Goal: Transaction & Acquisition: Purchase product/service

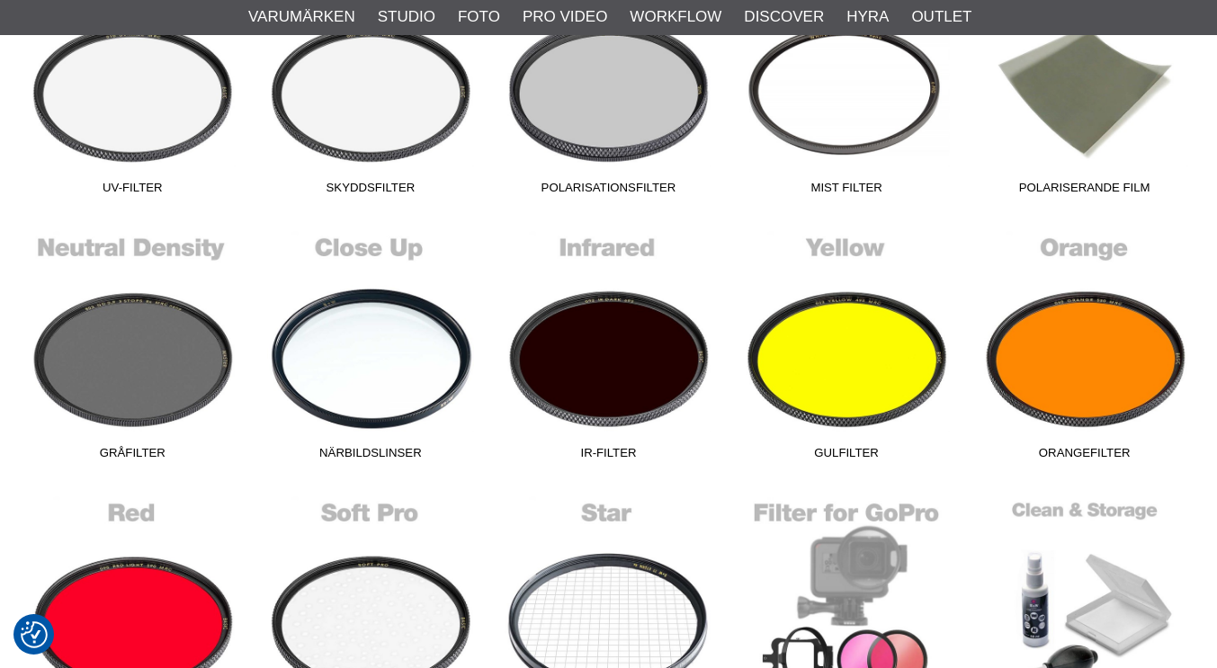
click at [485, 270] on link "Närbildslinser" at bounding box center [371, 347] width 238 height 243
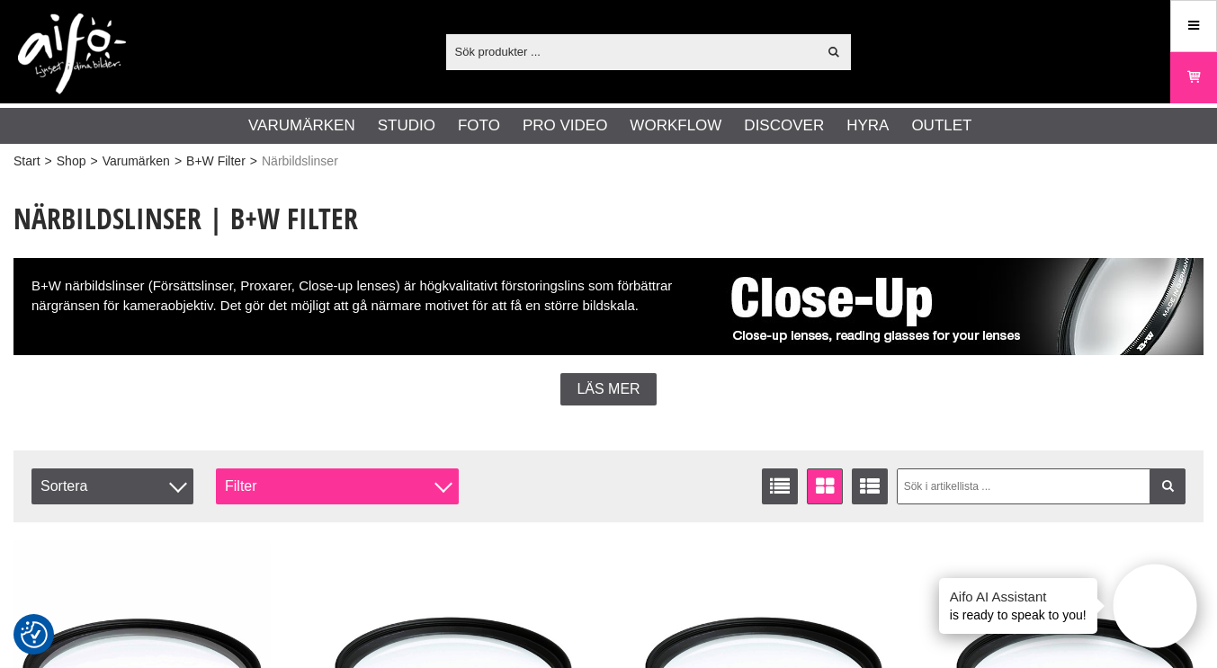
click at [449, 484] on div at bounding box center [443, 484] width 18 height 18
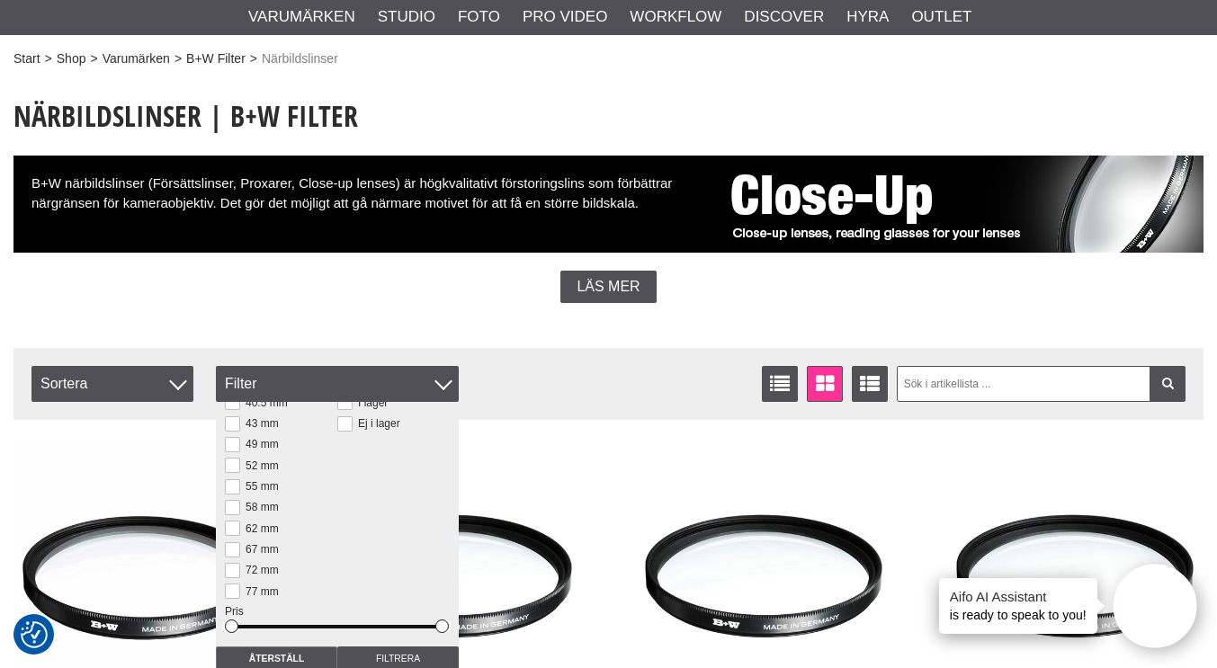
scroll to position [103, 0]
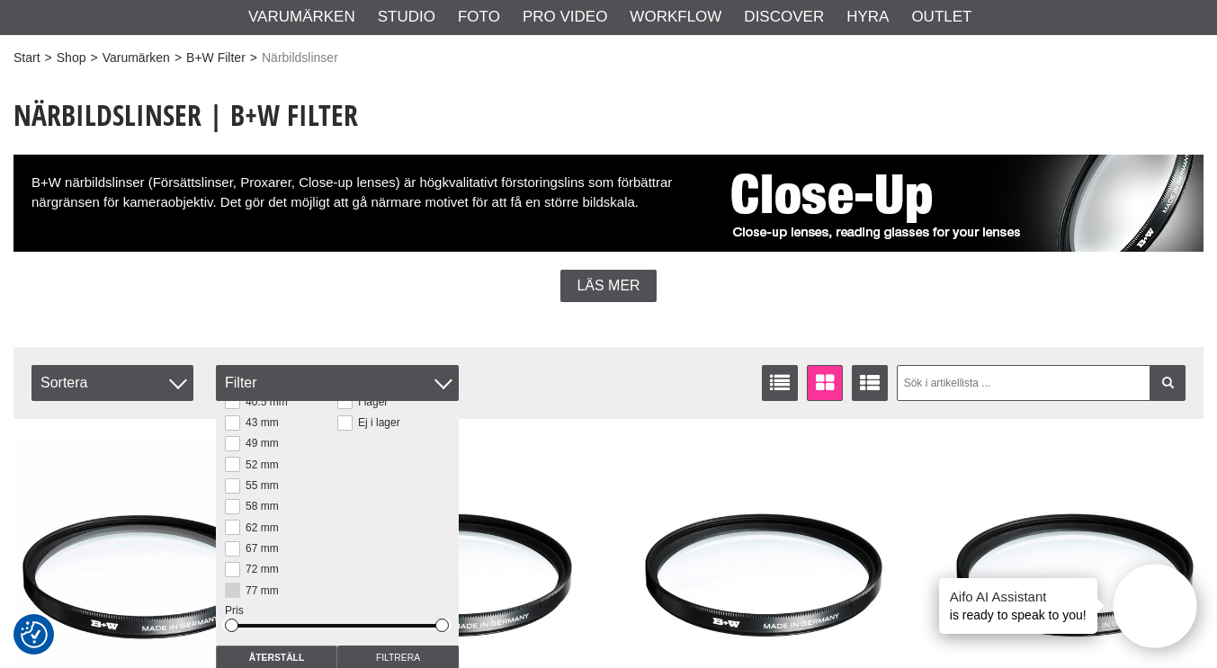
click at [237, 587] on button at bounding box center [232, 590] width 15 height 15
click at [179, 376] on div at bounding box center [178, 381] width 18 height 18
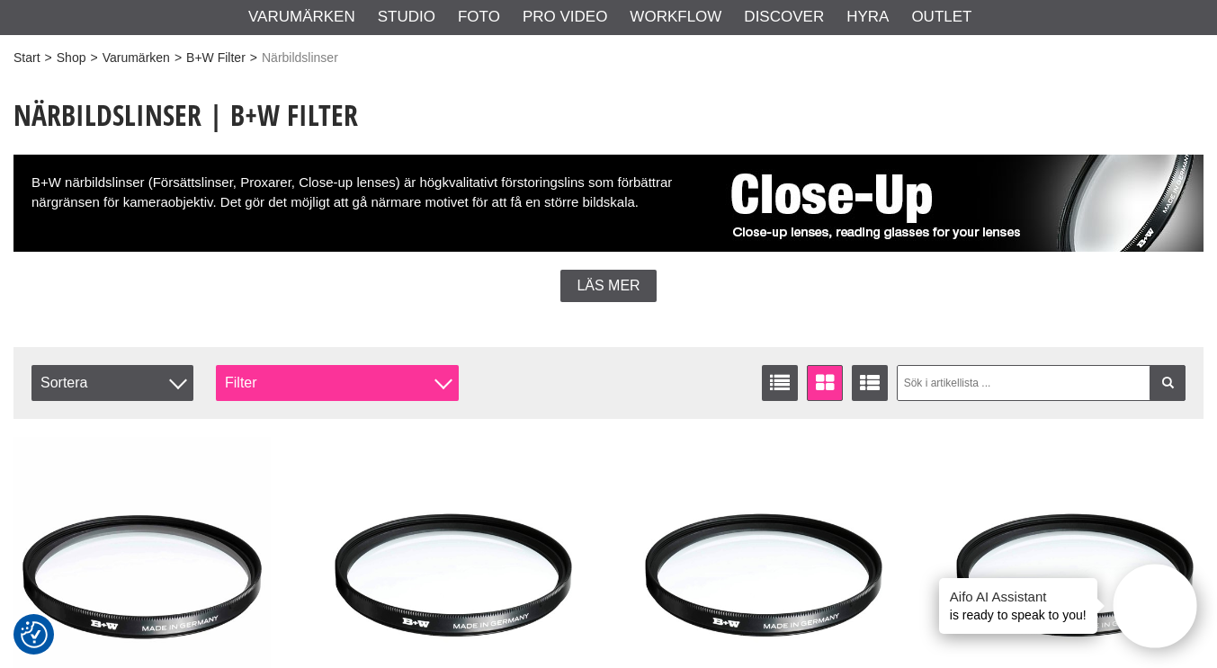
click at [443, 381] on div at bounding box center [443, 381] width 18 height 18
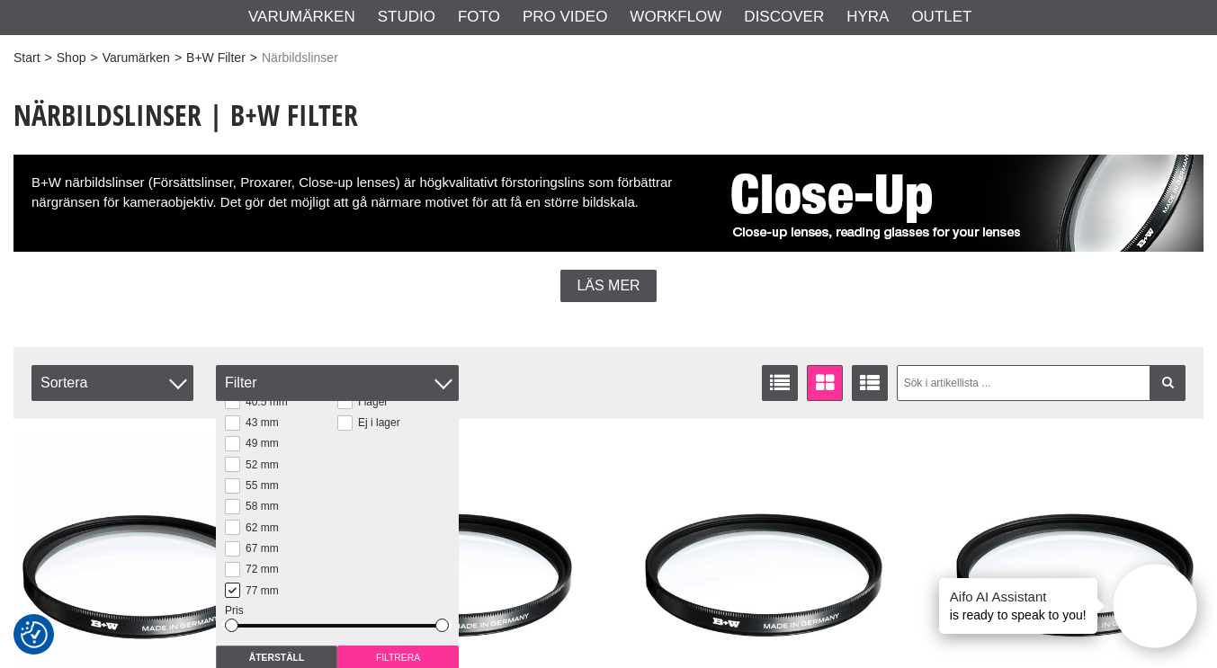
click at [362, 658] on input "Filtrera" at bounding box center [397, 658] width 121 height 25
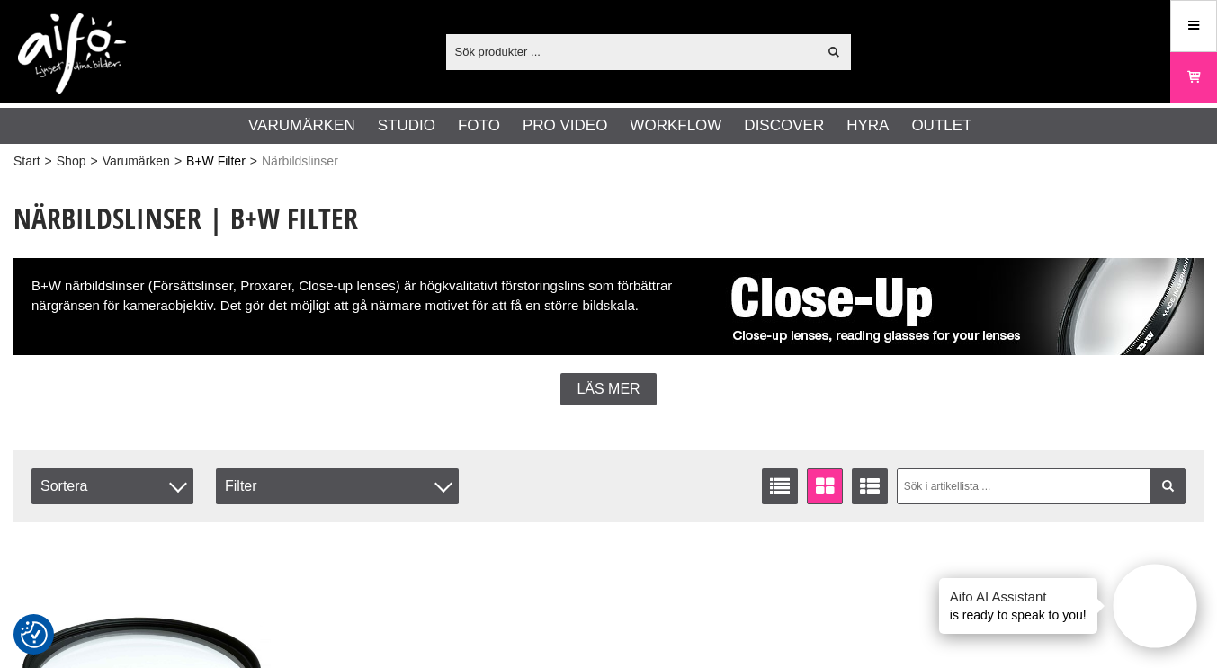
click at [233, 161] on link "B+W Filter" at bounding box center [215, 161] width 59 height 19
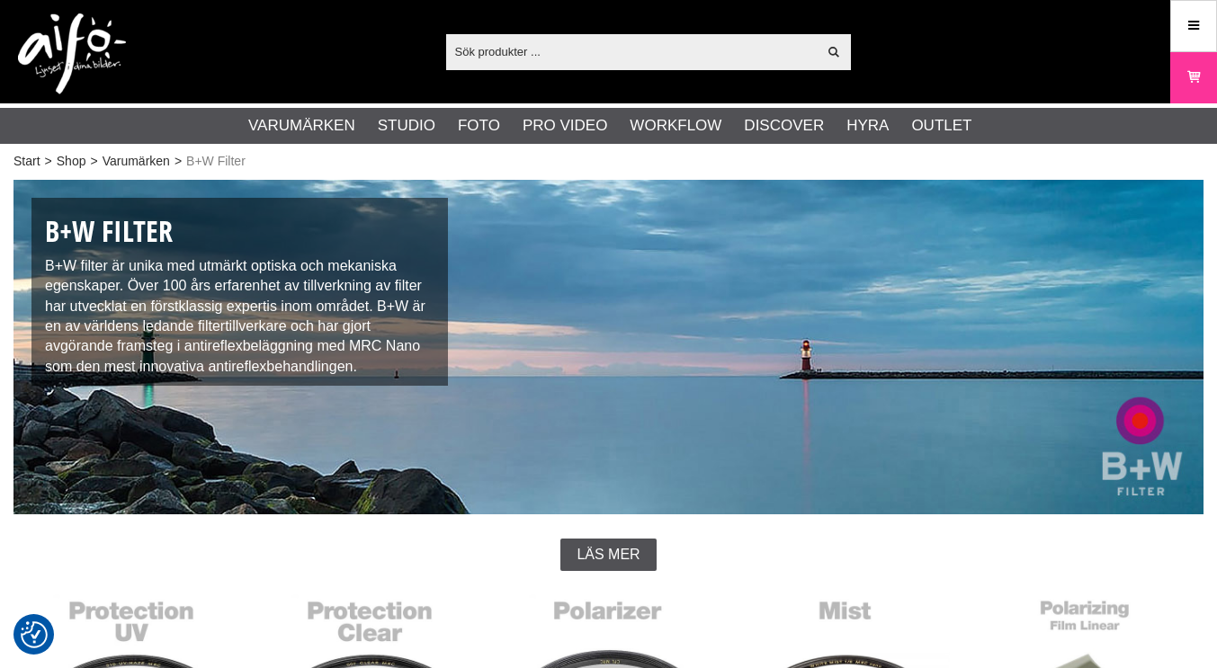
checkbox input "true"
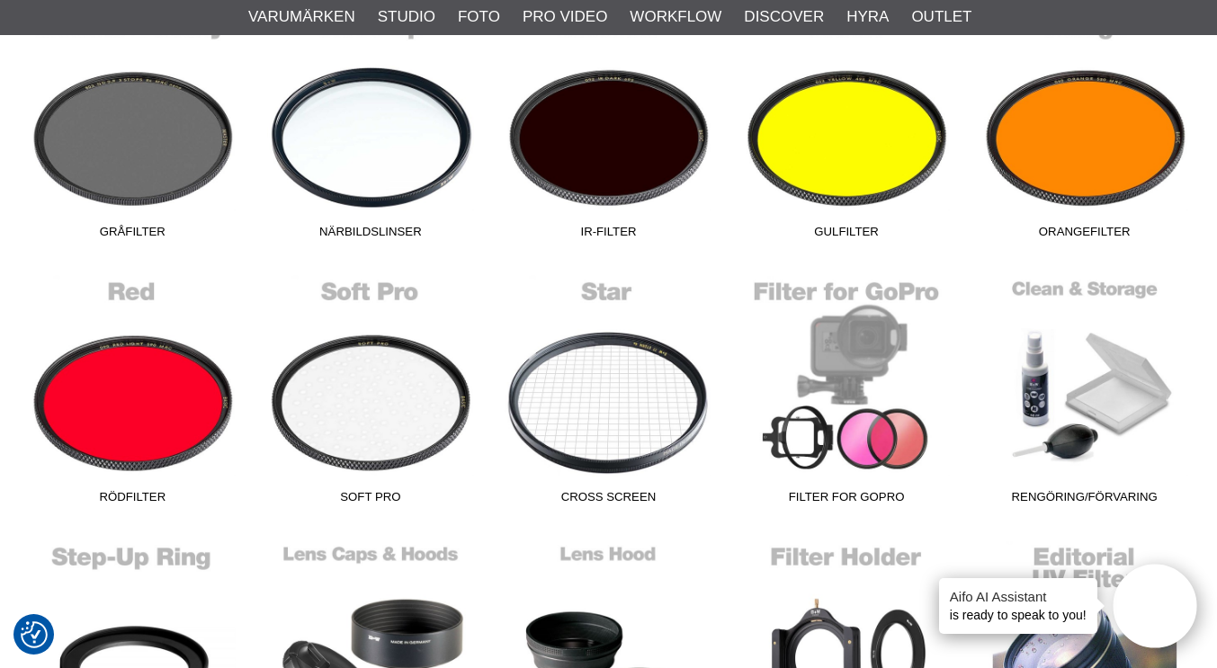
scroll to position [849, 0]
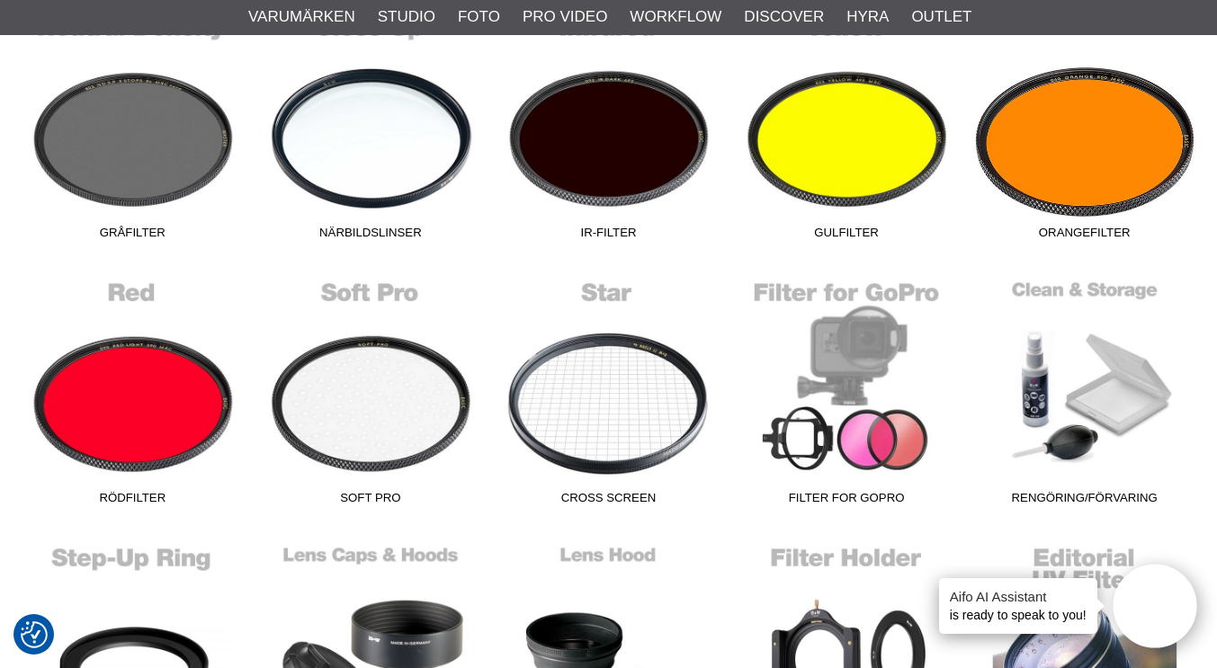
click at [1087, 162] on link "Orangefilter" at bounding box center [1084, 126] width 238 height 243
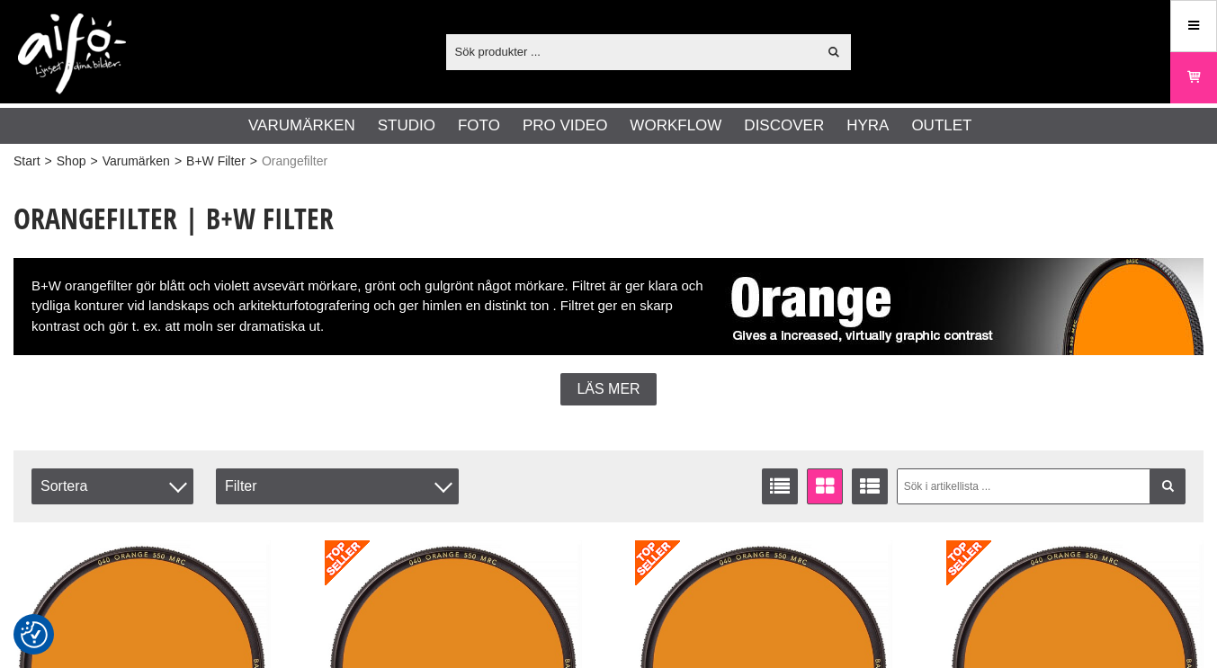
checkbox input "true"
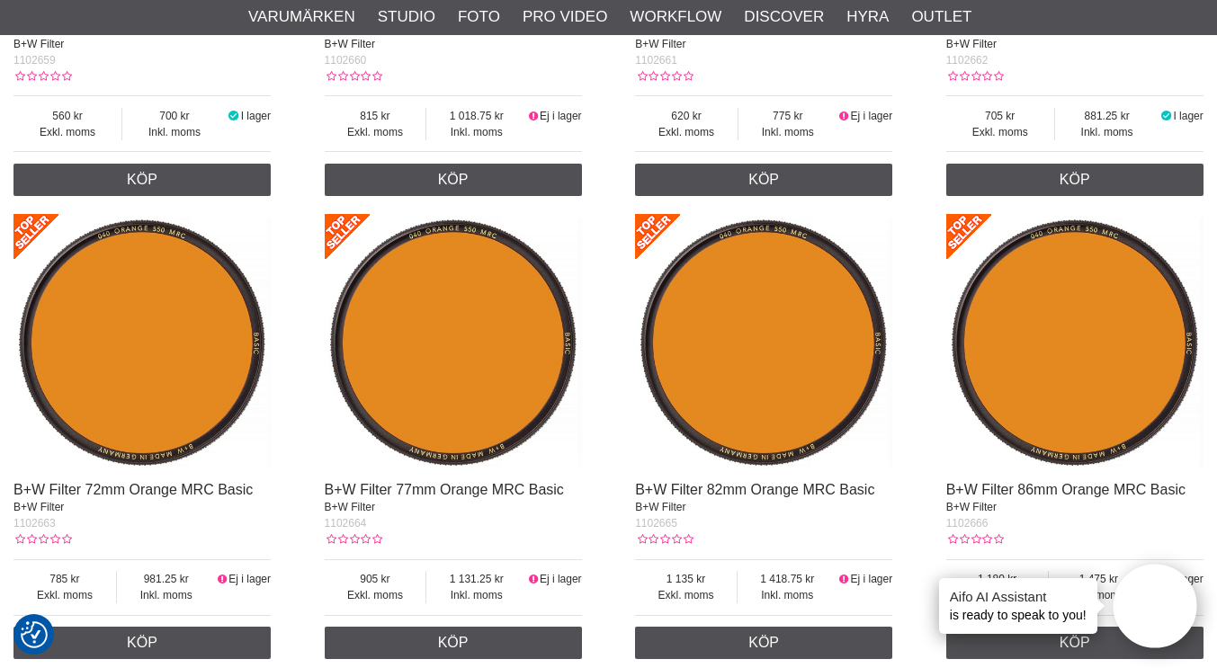
scroll to position [1724, 0]
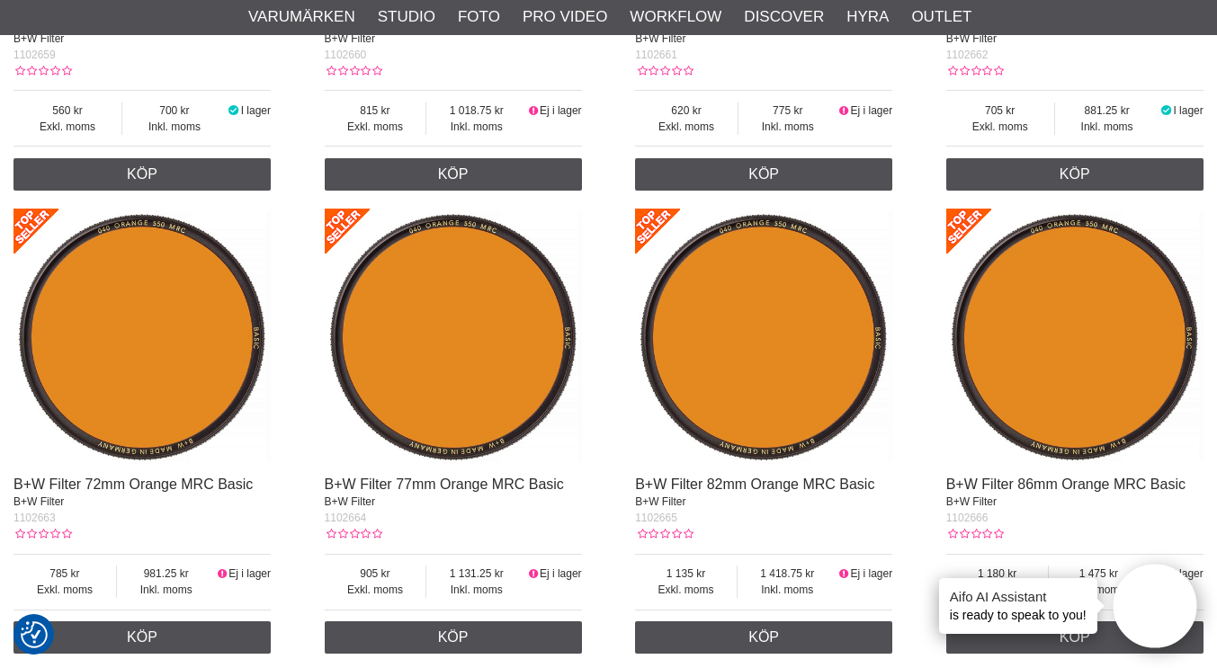
click at [453, 339] on img at bounding box center [453, 337] width 257 height 257
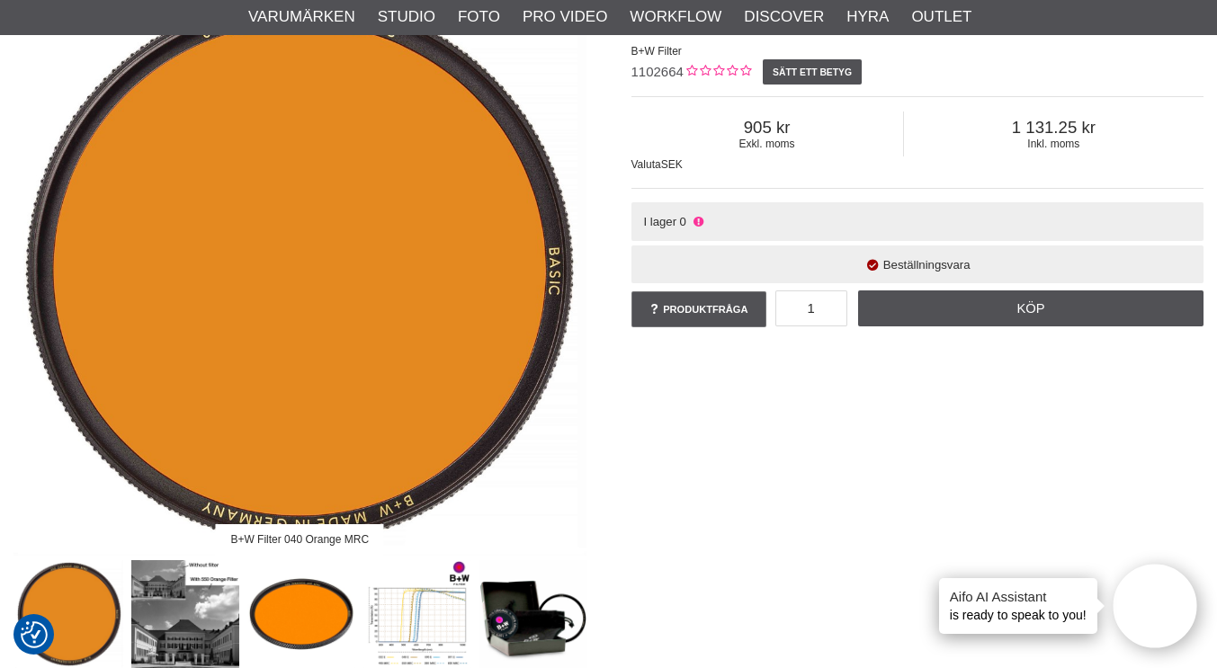
scroll to position [370, 0]
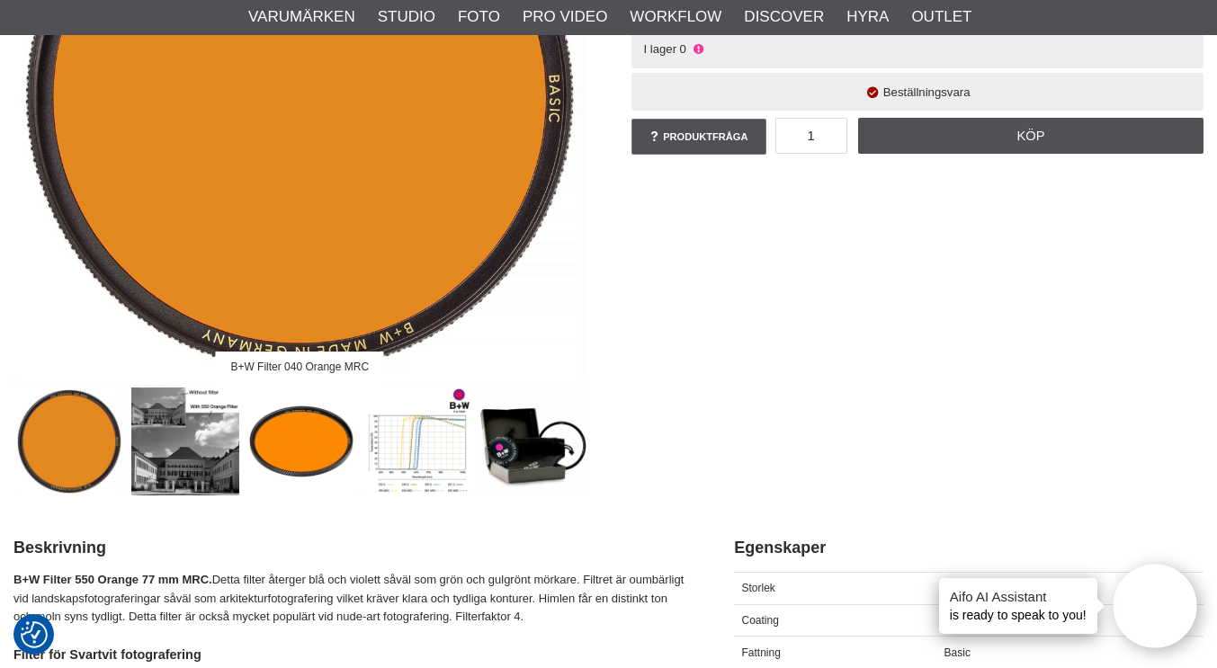
click at [184, 432] on img at bounding box center [185, 442] width 109 height 109
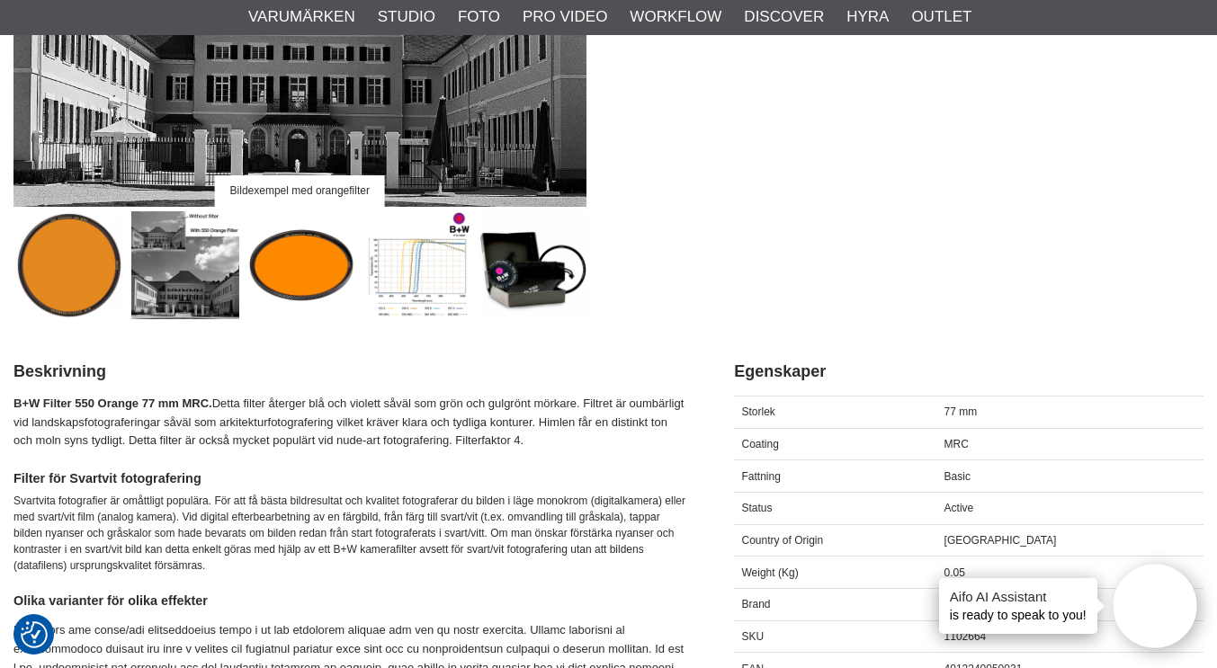
scroll to position [0, 0]
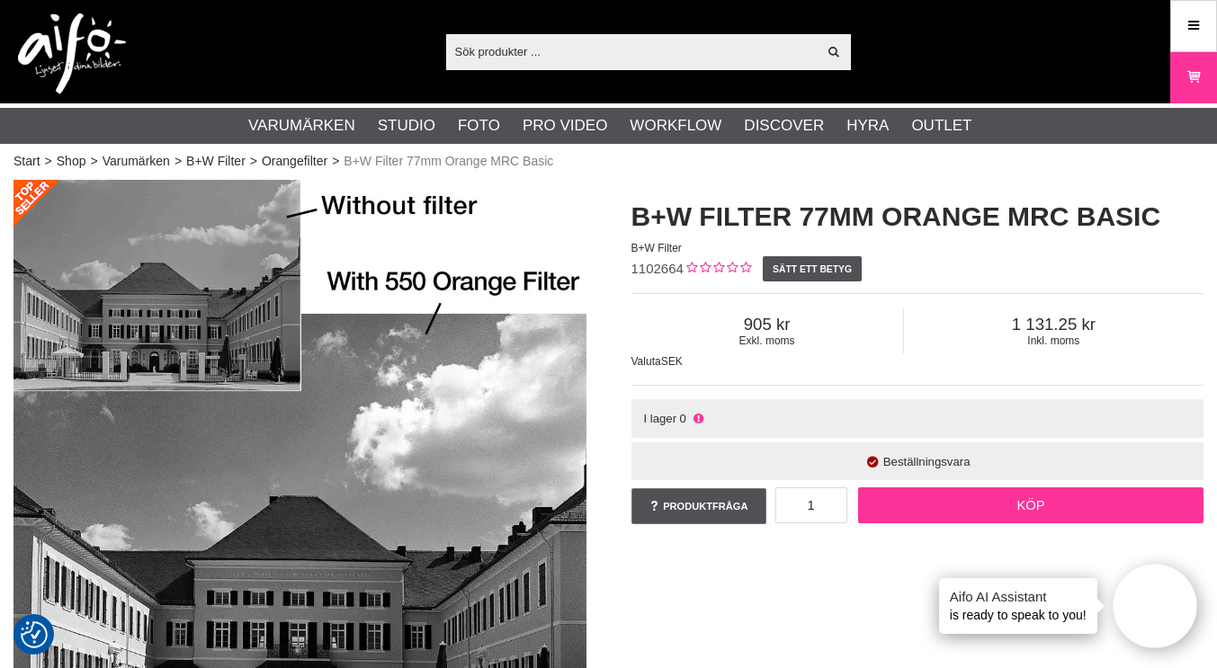
click at [1019, 503] on link "Köp" at bounding box center [1030, 506] width 345 height 36
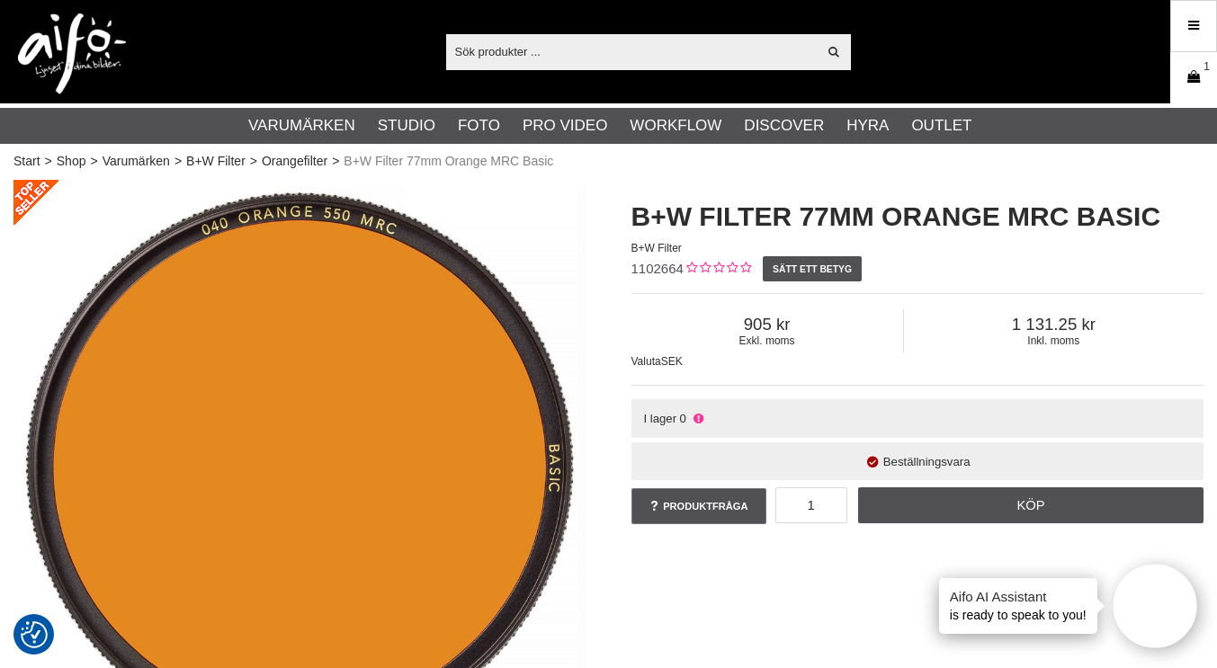
click at [1189, 81] on icon at bounding box center [1194, 77] width 18 height 20
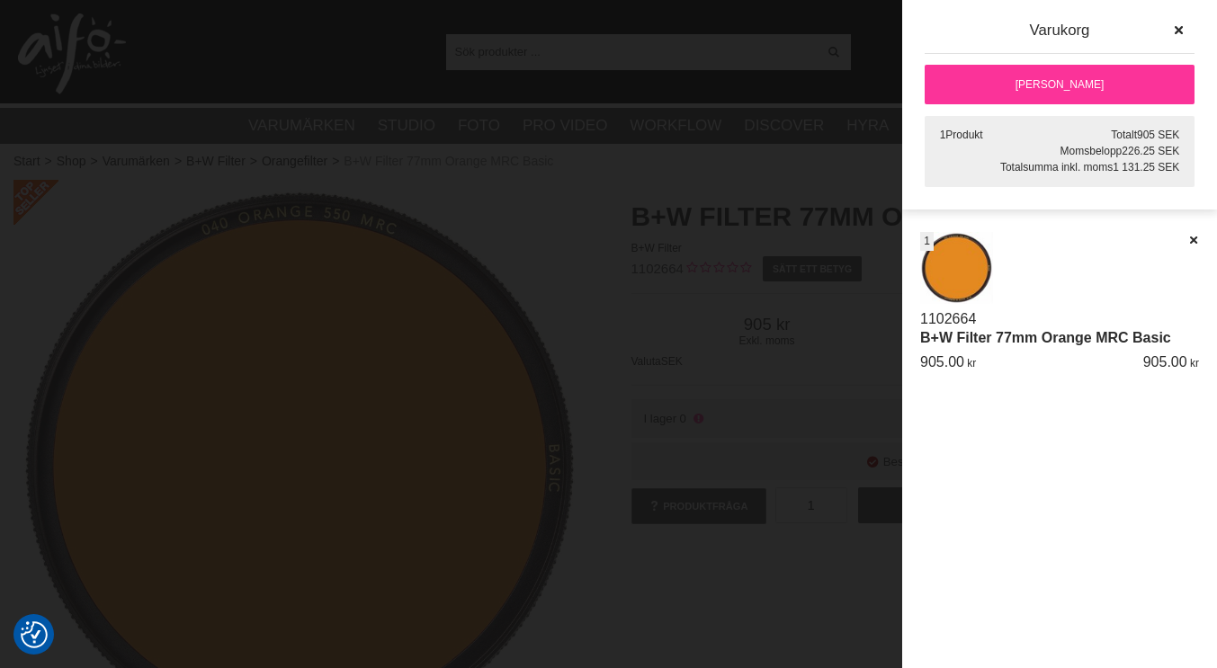
click at [885, 401] on div at bounding box center [608, 334] width 1217 height 668
